Goal: Check status: Check status

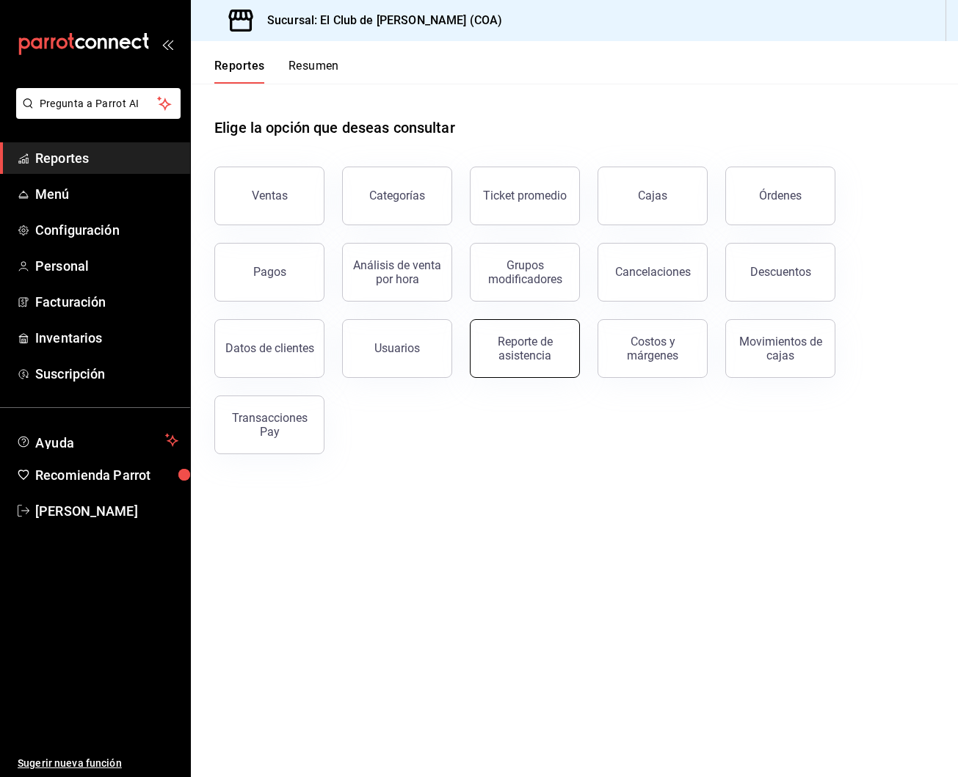
click at [525, 327] on button "Reporte de asistencia" at bounding box center [525, 348] width 110 height 59
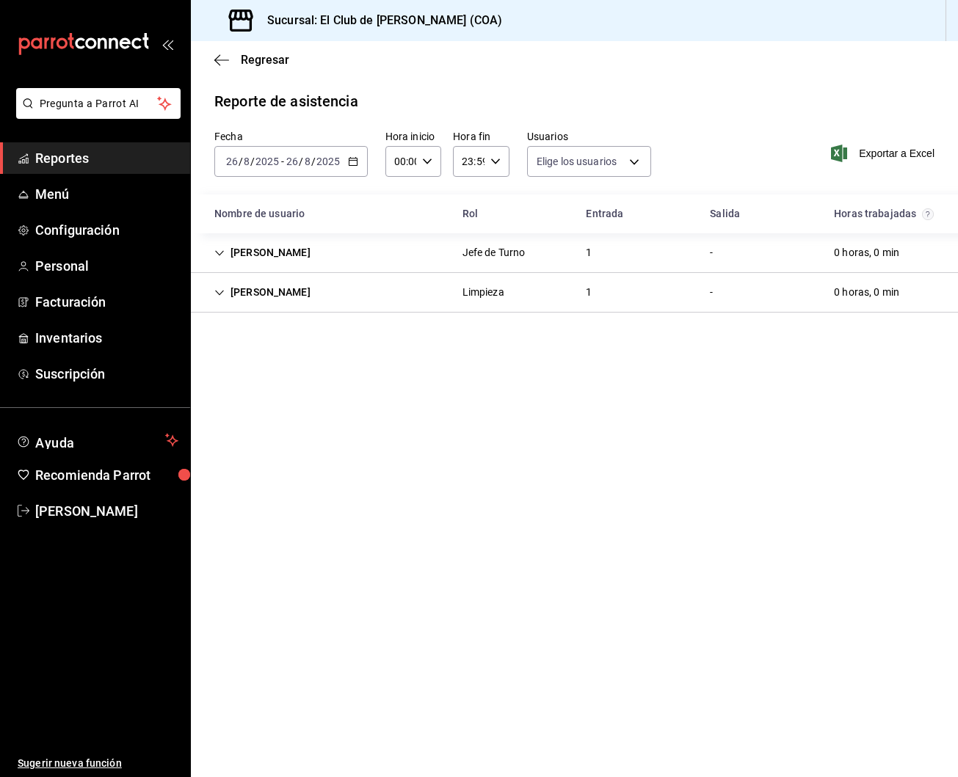
type input "db7de5b4-9e4c-4fc5-918b-ca8cee826882,a7cd06c2-8820-4857-beb4-c5306fae3444,591be…"
click at [345, 159] on div "2025-08-26 26 / 8 / 2025 - 2025-08-26 26 / 8 / 2025" at bounding box center [290, 161] width 153 height 31
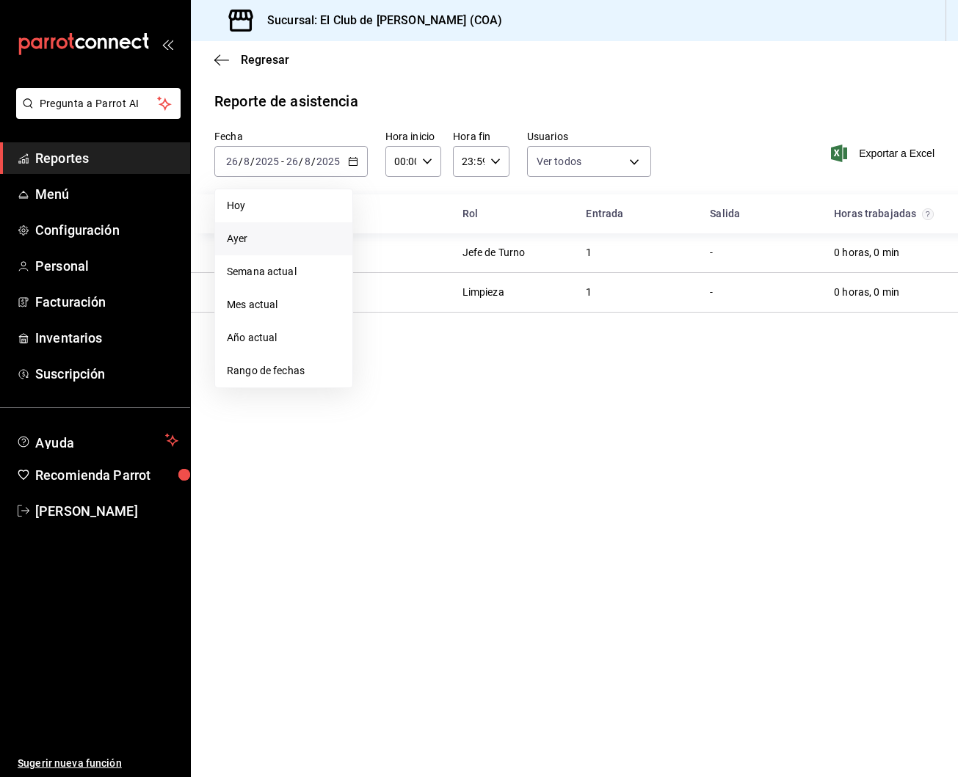
click at [305, 228] on li "Ayer" at bounding box center [283, 238] width 137 height 33
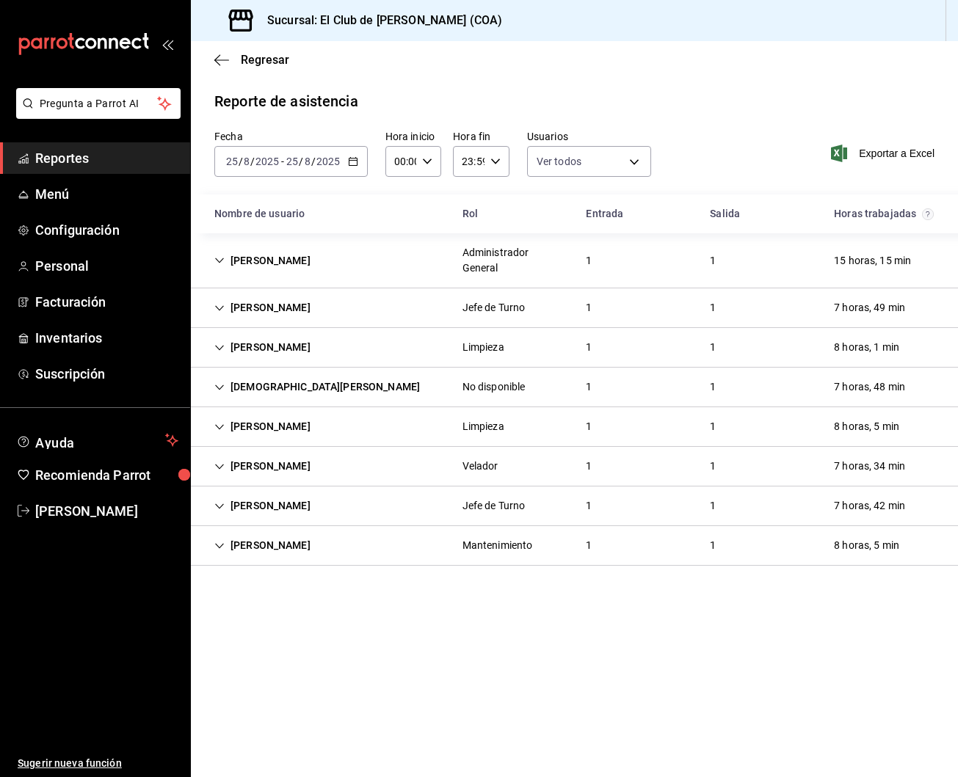
click at [470, 384] on div "No disponible" at bounding box center [493, 386] width 63 height 15
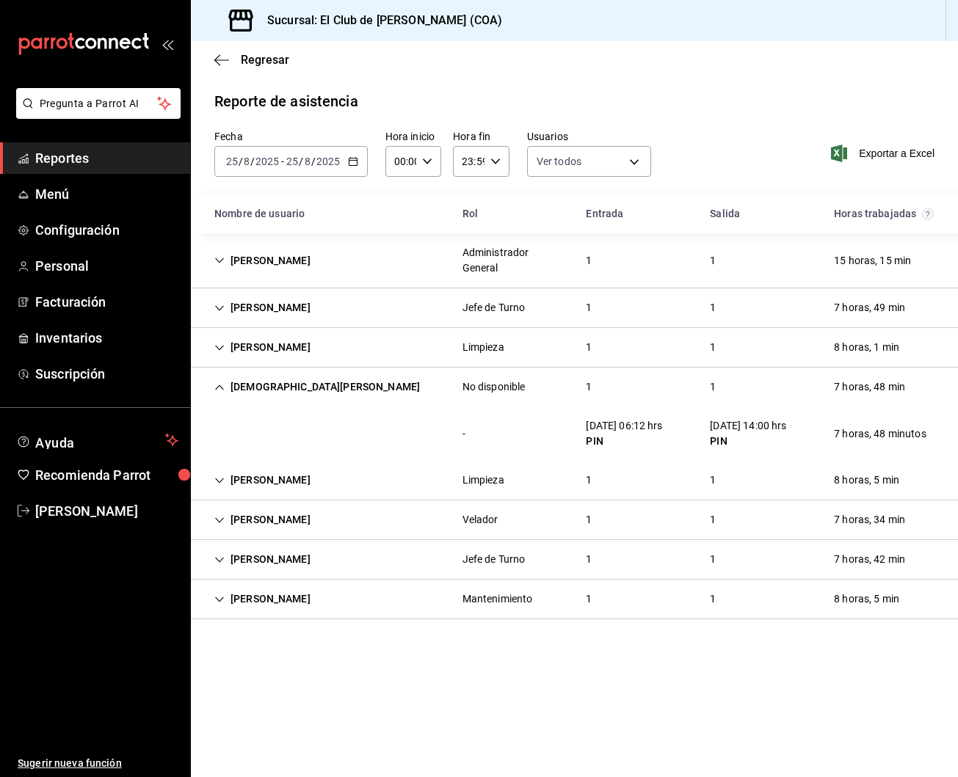
scroll to position [0, 1]
click at [473, 379] on div "No disponible" at bounding box center [493, 386] width 63 height 15
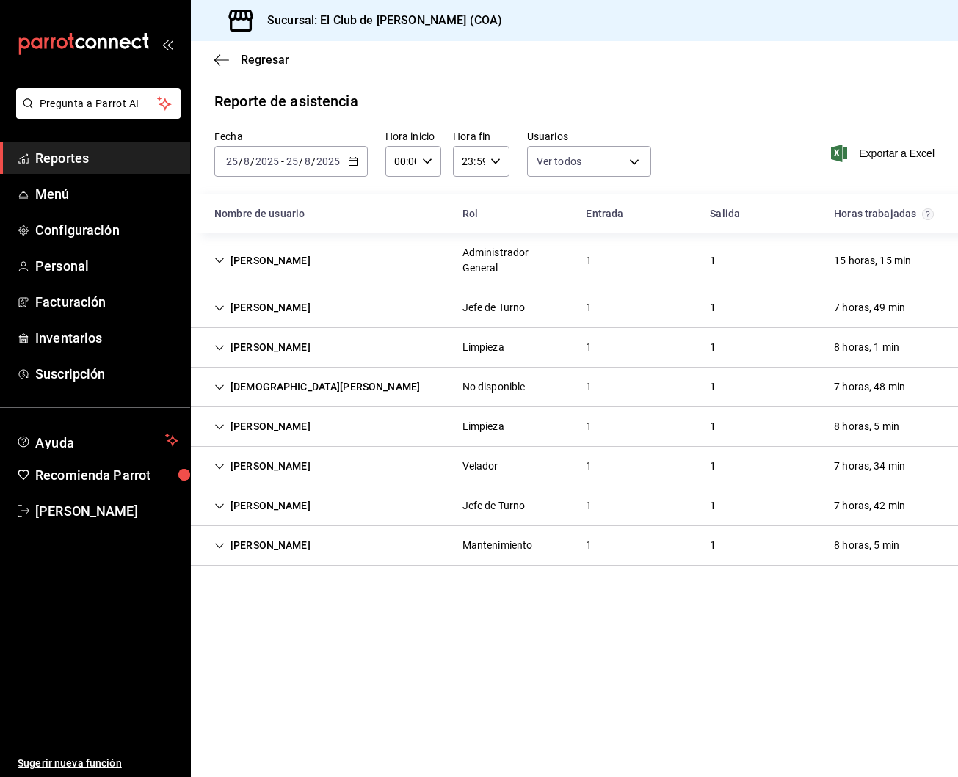
scroll to position [0, 0]
click at [452, 308] on div "Jefe de Turno" at bounding box center [494, 307] width 87 height 27
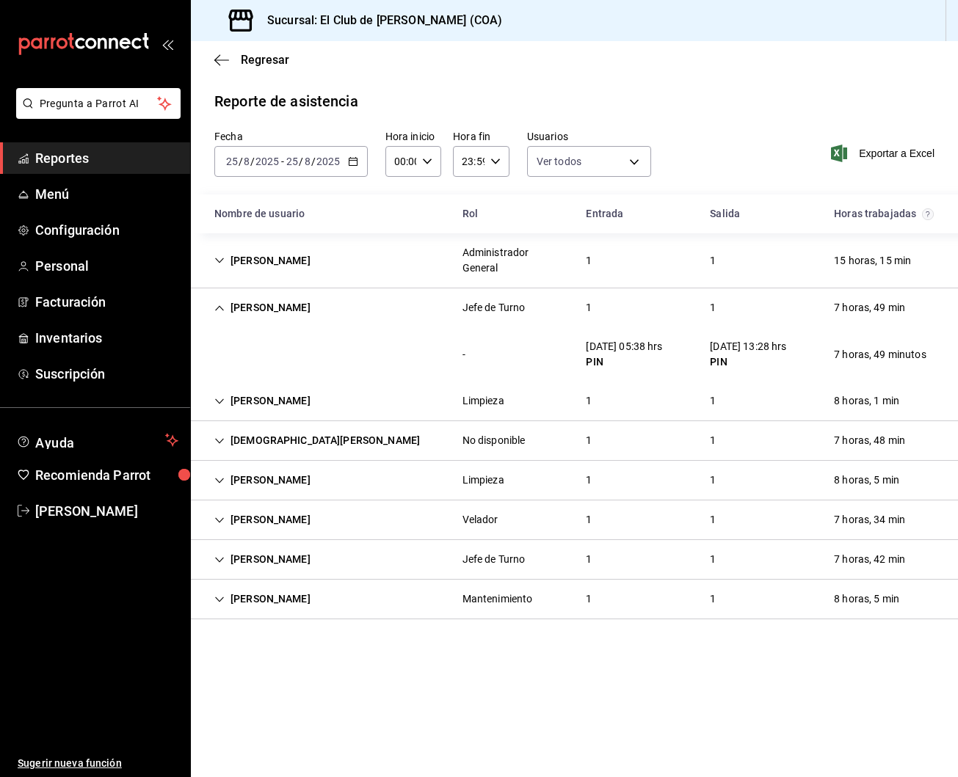
click at [452, 309] on div "Jefe de Turno" at bounding box center [494, 307] width 87 height 27
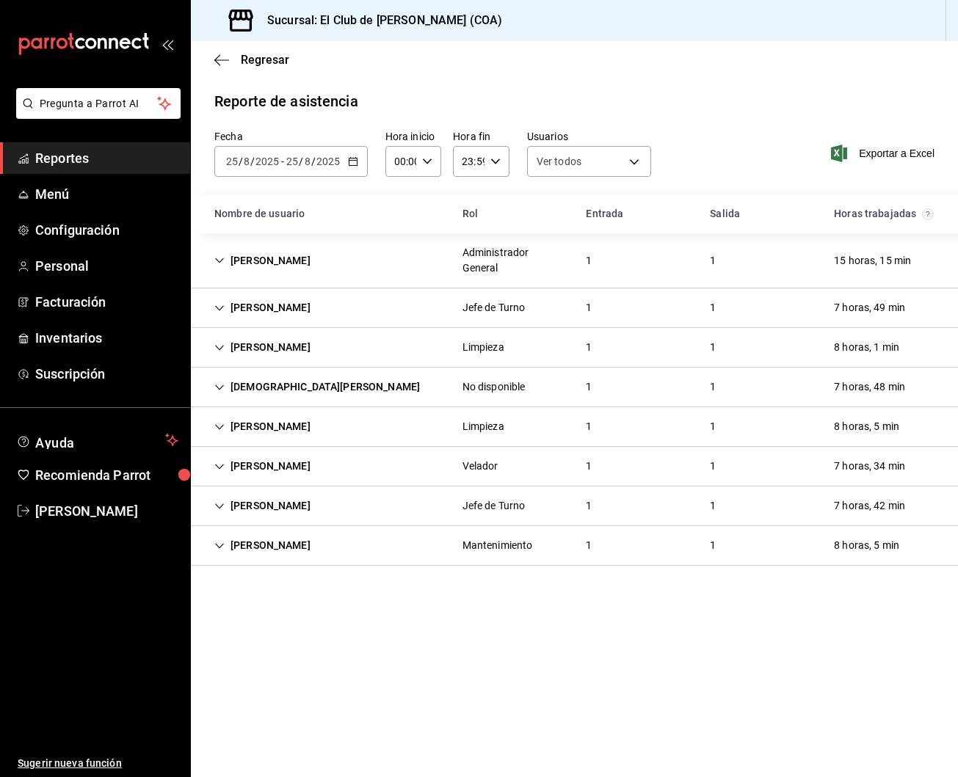
click at [355, 158] on icon "button" at bounding box center [353, 161] width 10 height 10
